Goal: Information Seeking & Learning: Learn about a topic

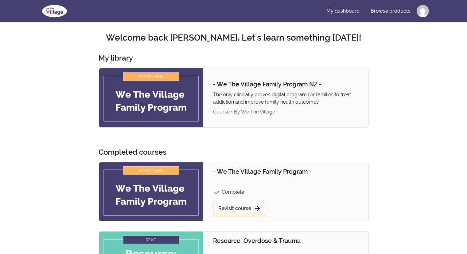
scroll to position [31, 0]
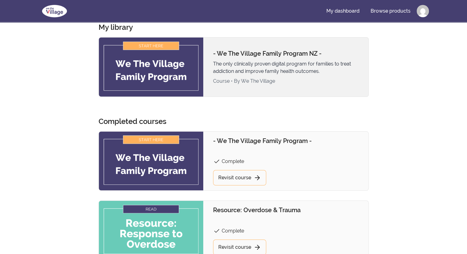
click at [160, 64] on img at bounding box center [151, 66] width 105 height 59
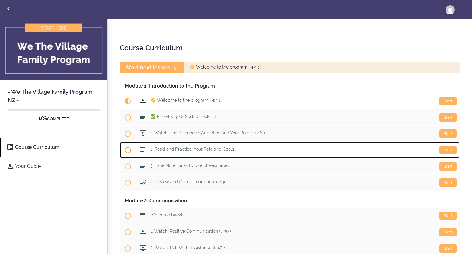
click at [177, 150] on span "2. Read and Practice: Your Role and Goals" at bounding box center [192, 148] width 84 height 5
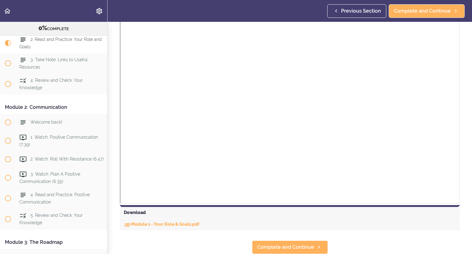
scroll to position [350, 0]
click at [162, 221] on link "Module 1 - Your Role & Goals.pdf" at bounding box center [162, 223] width 76 height 5
click at [36, 204] on span "4. Read and Practice: Positive Communication" at bounding box center [54, 198] width 70 height 12
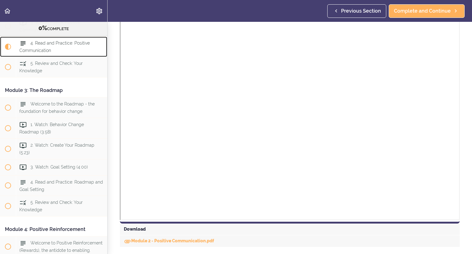
scroll to position [395, 0]
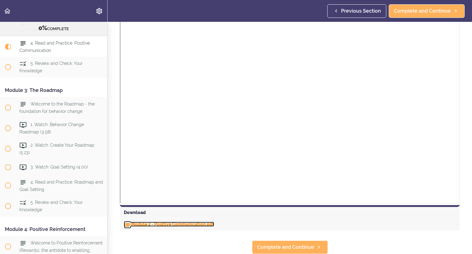
click at [154, 221] on link "Module 2 - Positive Communication.pdf" at bounding box center [169, 223] width 90 height 5
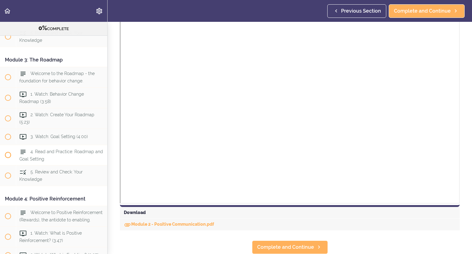
scroll to position [289, 0]
click at [35, 160] on span "4. Read and Practice: Roadmap and Goal Setting" at bounding box center [60, 154] width 83 height 12
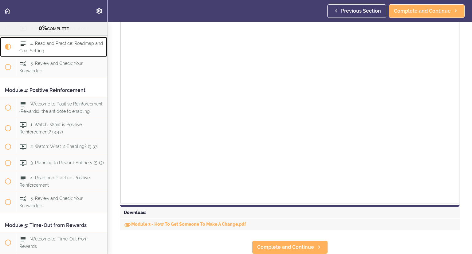
scroll to position [350, 0]
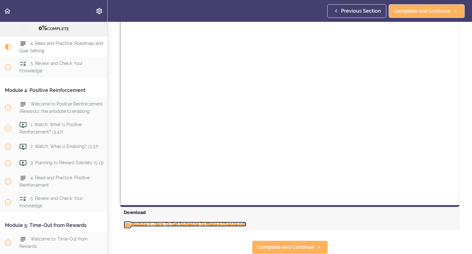
click at [156, 221] on link "Module 3 - How To Get Someone To Make A Change.pdf" at bounding box center [185, 223] width 122 height 5
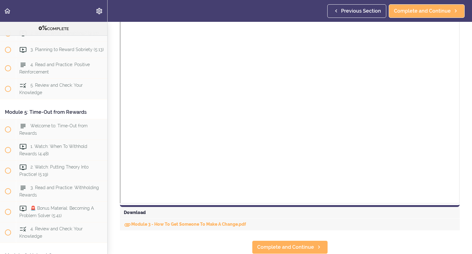
scroll to position [427, 0]
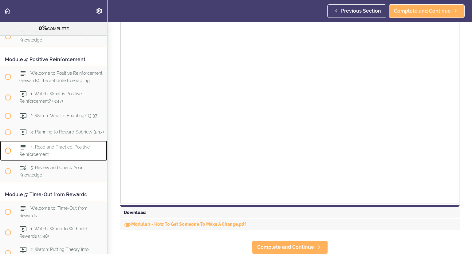
click at [38, 156] on span "4. Read and Practice: Positive Reinforcement" at bounding box center [54, 150] width 70 height 12
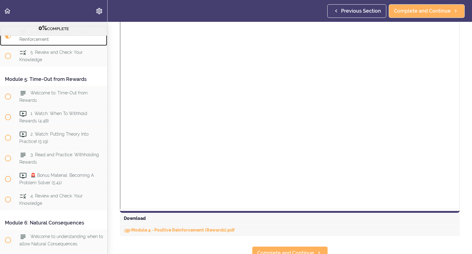
scroll to position [441, 0]
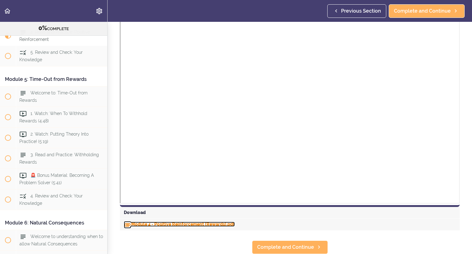
click at [186, 221] on link "Module 4 - Positive Reinforcement (Rewards).pdf" at bounding box center [179, 223] width 111 height 5
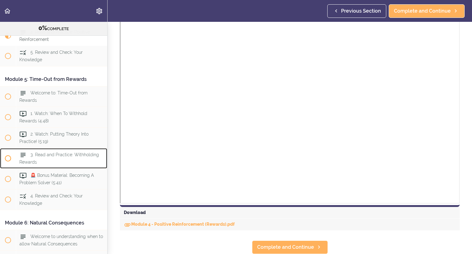
click at [45, 168] on div "3. Read and Practice: Withholding Rewards" at bounding box center [61, 158] width 91 height 20
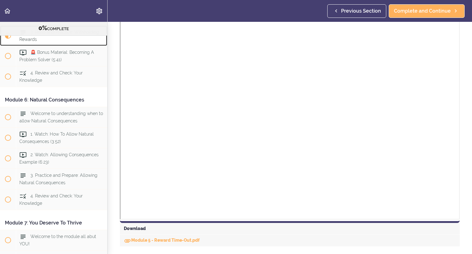
scroll to position [318, 0]
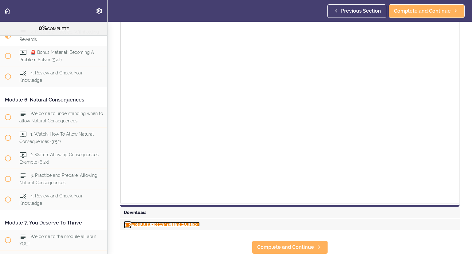
click at [151, 221] on link "Module 5 - Reward Time-Out.pdf" at bounding box center [162, 223] width 76 height 5
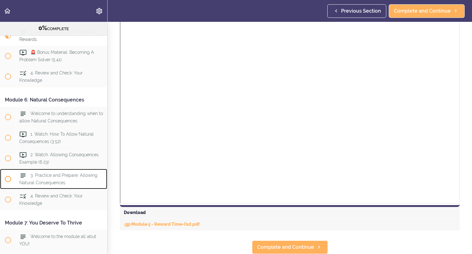
click at [47, 184] on span "3. Practice and Prepare: Allowing Natural Consequences" at bounding box center [58, 179] width 78 height 12
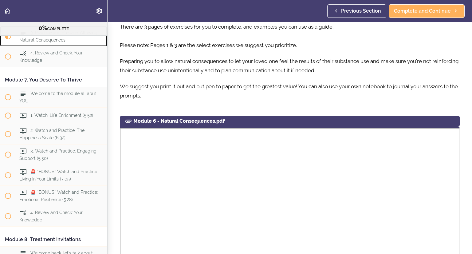
scroll to position [451, 0]
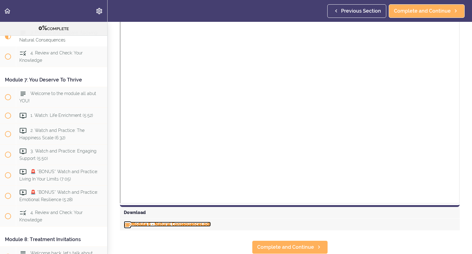
click at [184, 221] on link "Module 6 - Natural Consequences.pdf" at bounding box center [167, 223] width 87 height 5
click at [191, 228] on section "- We The Village Family Program NZ - 0% COMPLETE Module 1: Introduction to the …" at bounding box center [236, 138] width 472 height 232
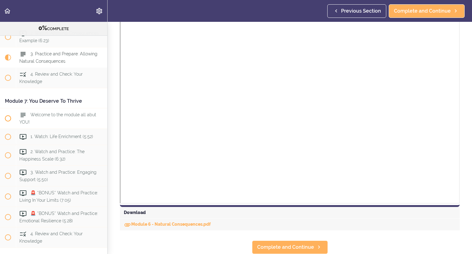
scroll to position [777, 0]
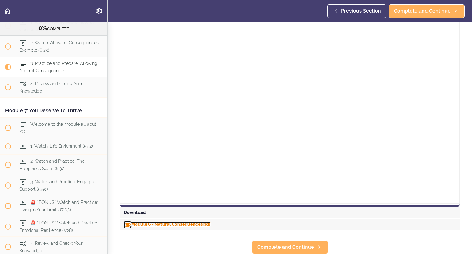
click at [162, 221] on link "Module 6 - Natural Consequences.pdf" at bounding box center [167, 223] width 87 height 5
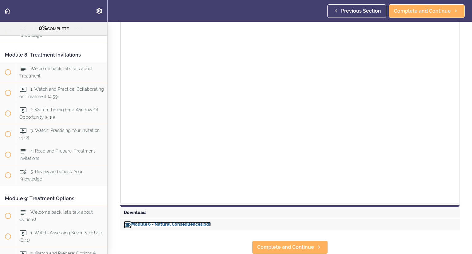
scroll to position [992, 0]
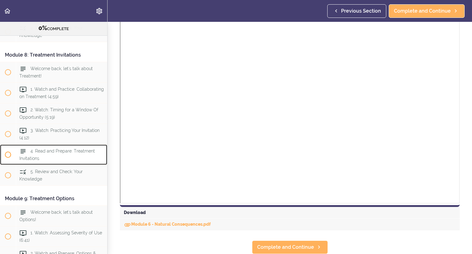
click at [53, 160] on span "4. Read and Prepare: Treatment Invitations" at bounding box center [57, 154] width 76 height 12
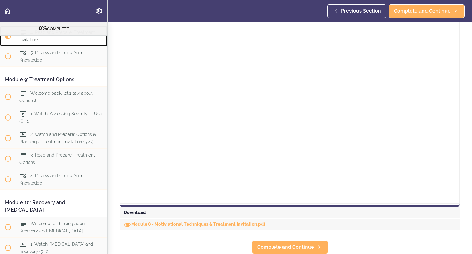
scroll to position [397, 0]
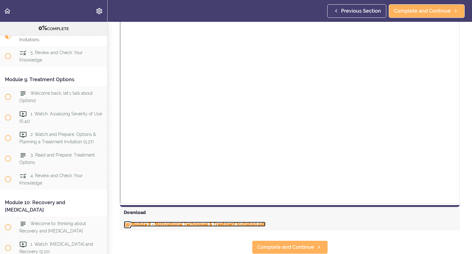
click at [184, 221] on link "Module 8 - Motiviational Techniques & Treatment Invitation.pdf" at bounding box center [195, 223] width 142 height 5
click at [45, 164] on span "3. Read and Prepare: Treatment Options" at bounding box center [57, 158] width 76 height 12
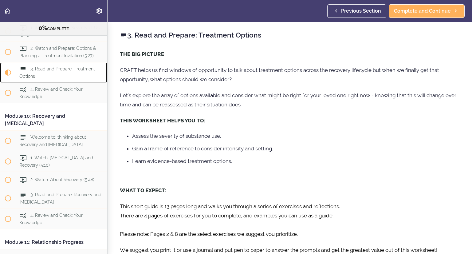
scroll to position [1234, 0]
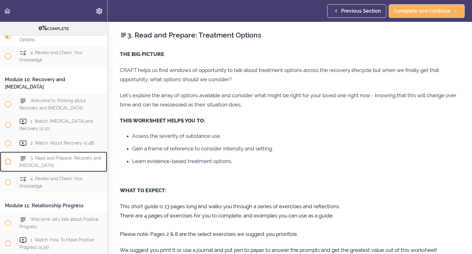
click at [59, 172] on div "3. Read and Prepare: Recovery and Relapse" at bounding box center [61, 161] width 91 height 20
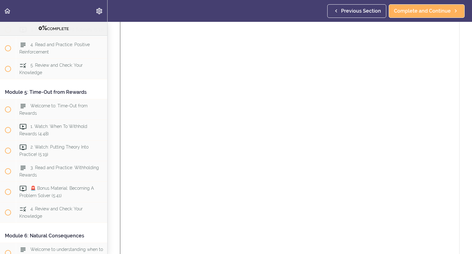
scroll to position [534, 0]
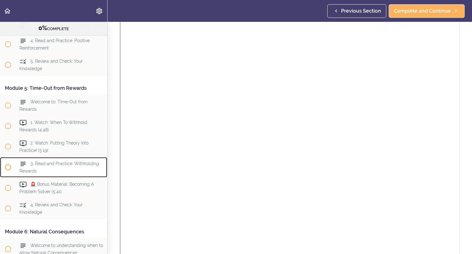
click at [47, 173] on span "3. Read and Practice: Withholding Rewards" at bounding box center [59, 167] width 80 height 12
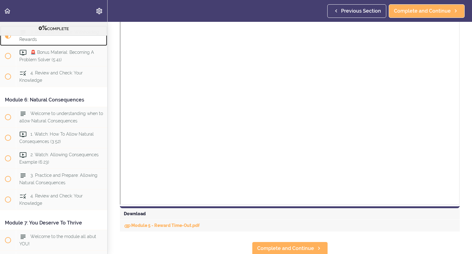
scroll to position [318, 0]
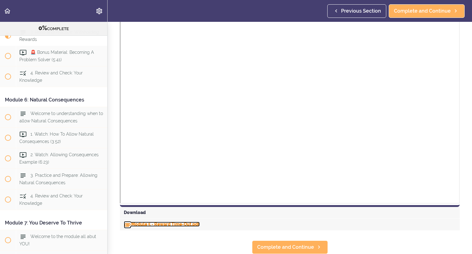
click at [174, 221] on link "Module 5 - Reward Time-Out.pdf" at bounding box center [162, 223] width 76 height 5
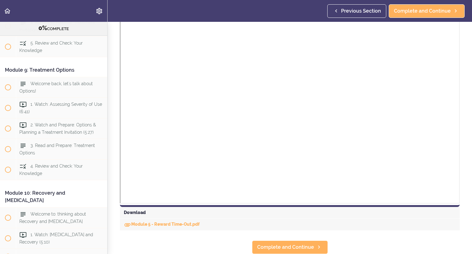
scroll to position [1126, 0]
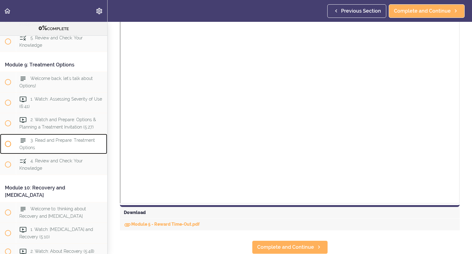
click at [42, 154] on div "3. Read and Prepare: Treatment Options" at bounding box center [61, 144] width 91 height 20
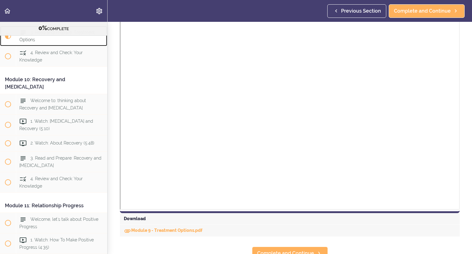
scroll to position [359, 0]
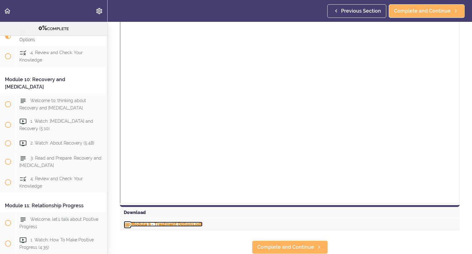
click at [157, 221] on link "Module 9 - Treatment Options.pdf" at bounding box center [163, 223] width 79 height 5
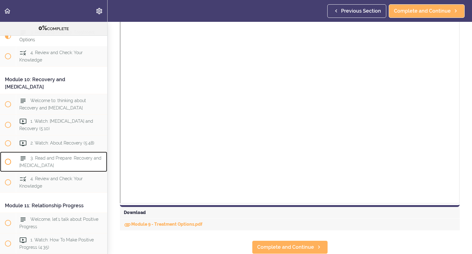
click at [45, 167] on span "3. Read and Prepare: Recovery and Relapse" at bounding box center [60, 161] width 82 height 12
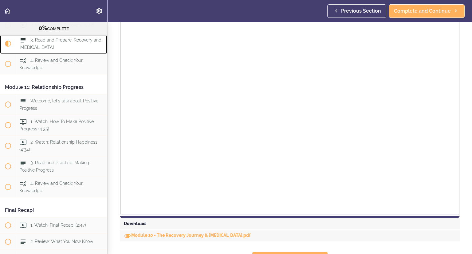
scroll to position [348, 0]
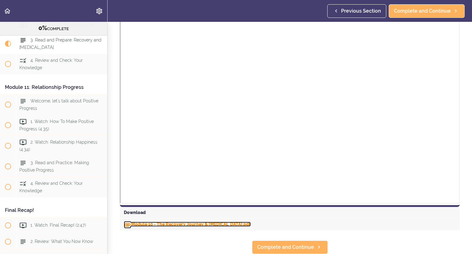
click at [195, 221] on link "Module 10 - The Recovery Journey & Relapse.pdf" at bounding box center [187, 223] width 127 height 5
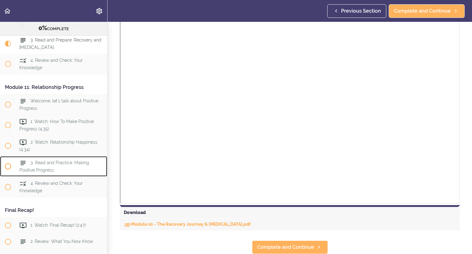
click at [47, 172] on span "3. Read and Practice: Making Positive Progress" at bounding box center [54, 166] width 70 height 12
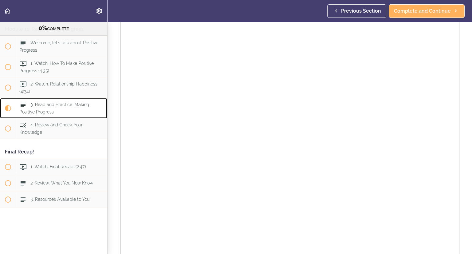
scroll to position [348, 0]
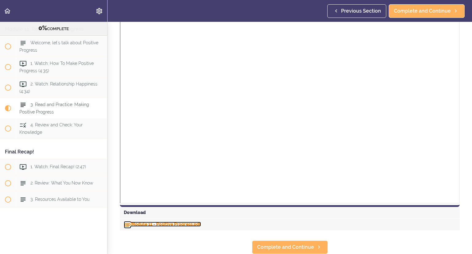
click at [158, 221] on link "Module 11 - Positive Progress.pdf" at bounding box center [162, 223] width 77 height 5
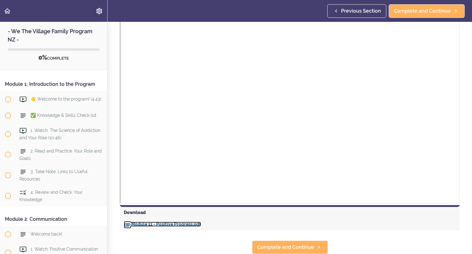
scroll to position [0, 0]
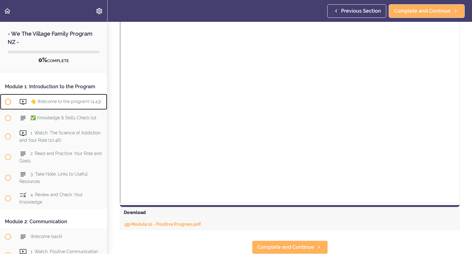
click at [66, 101] on span "👋 Welcome to the program! (4:43)" at bounding box center [65, 101] width 71 height 5
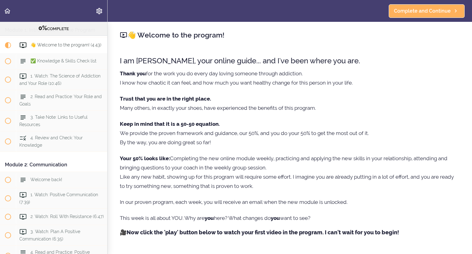
scroll to position [49, 0]
